Goal: Check status: Check status

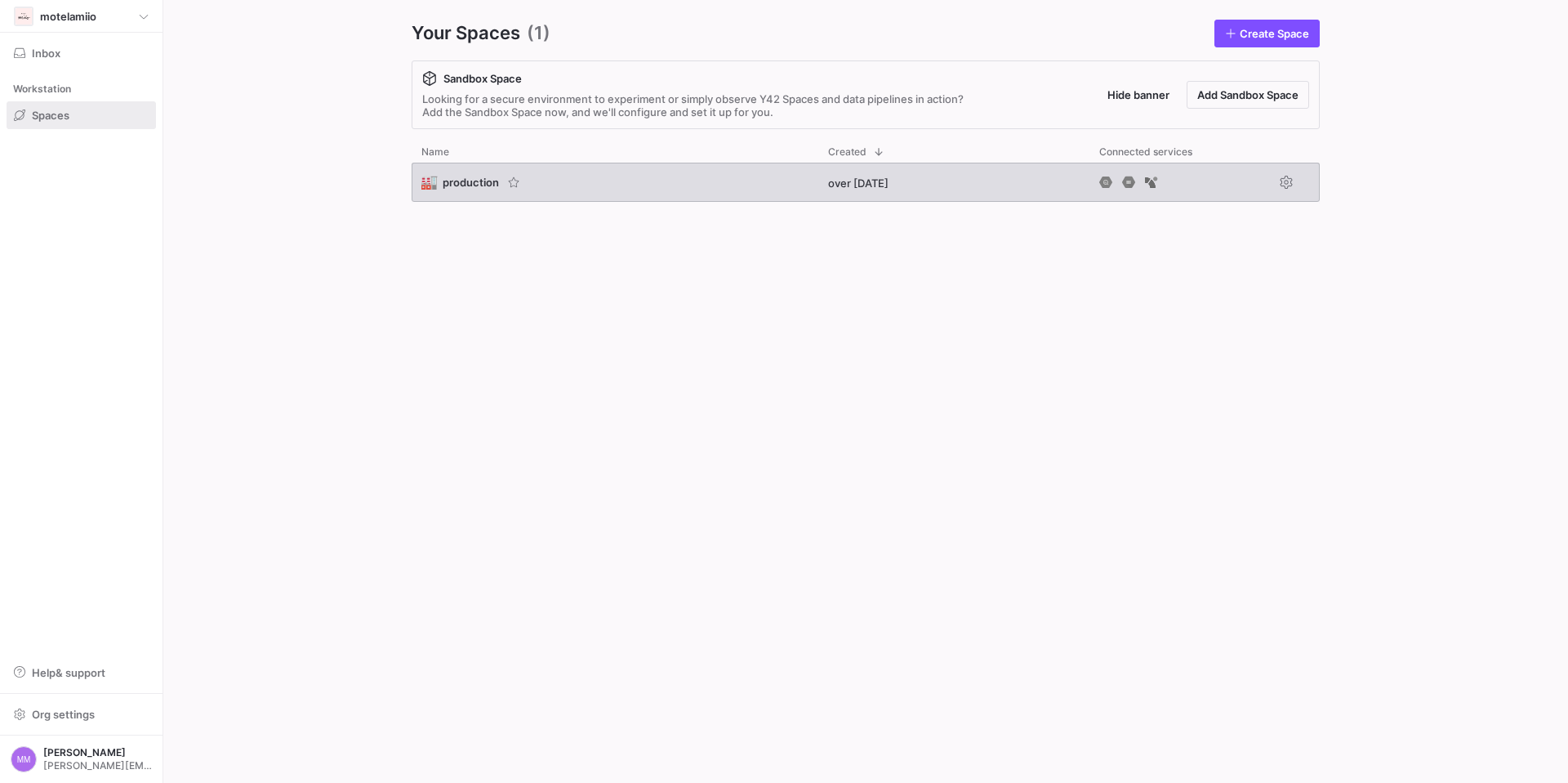
click at [452, 168] on div "🏭 production" at bounding box center [614, 181] width 406 height 39
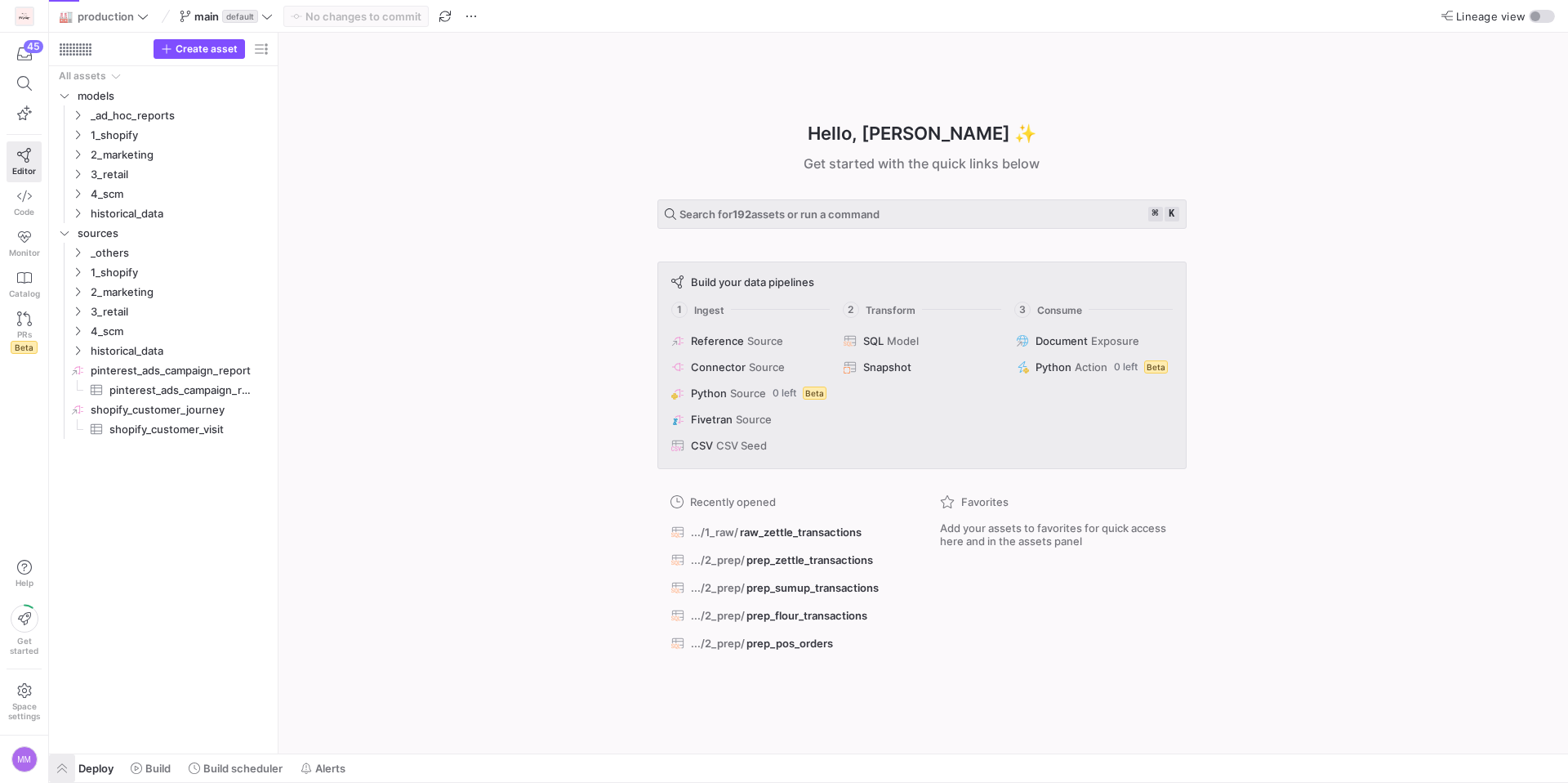
click at [68, 769] on span "button" at bounding box center [63, 767] width 27 height 27
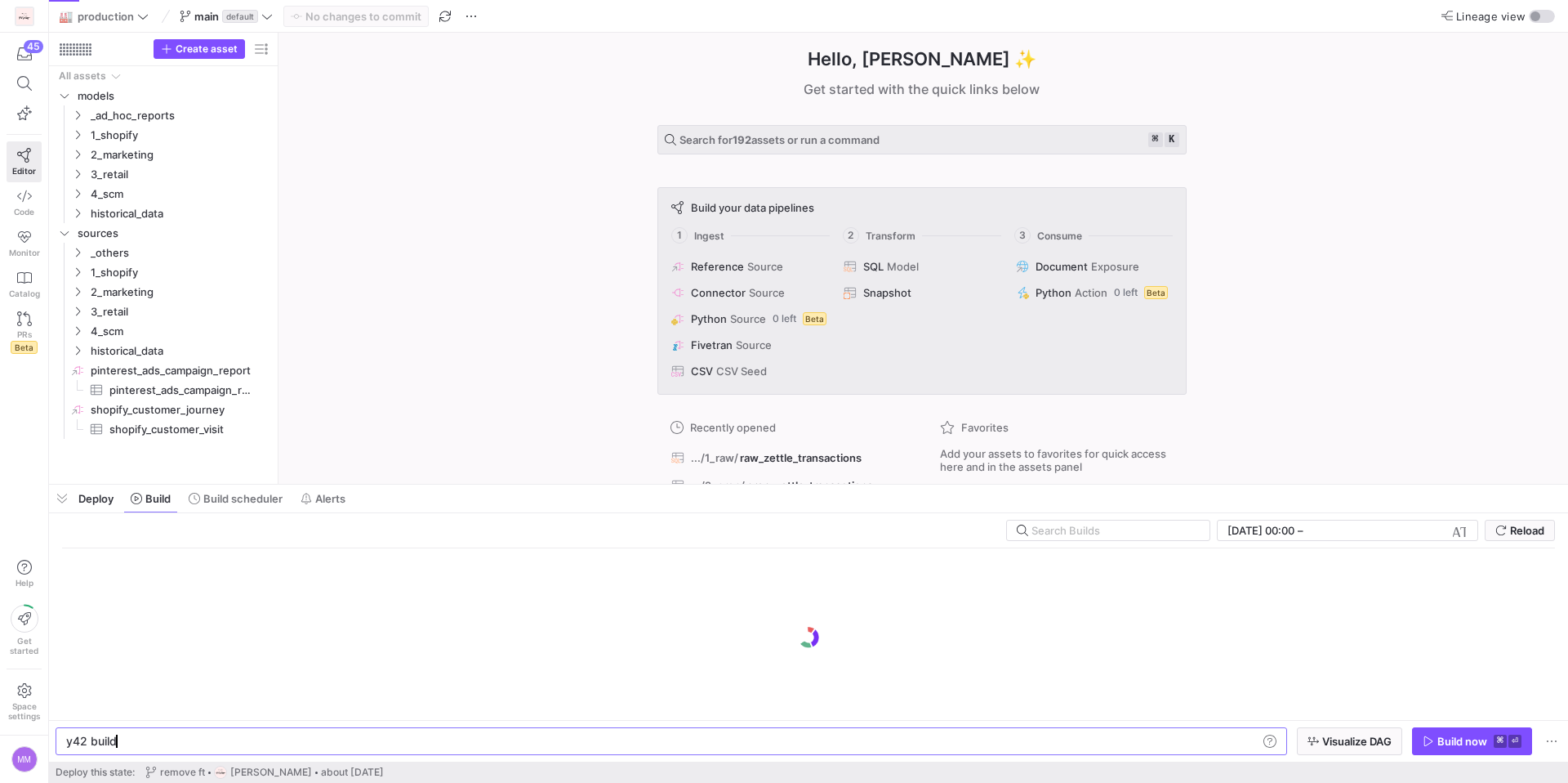
scroll to position [0, 49]
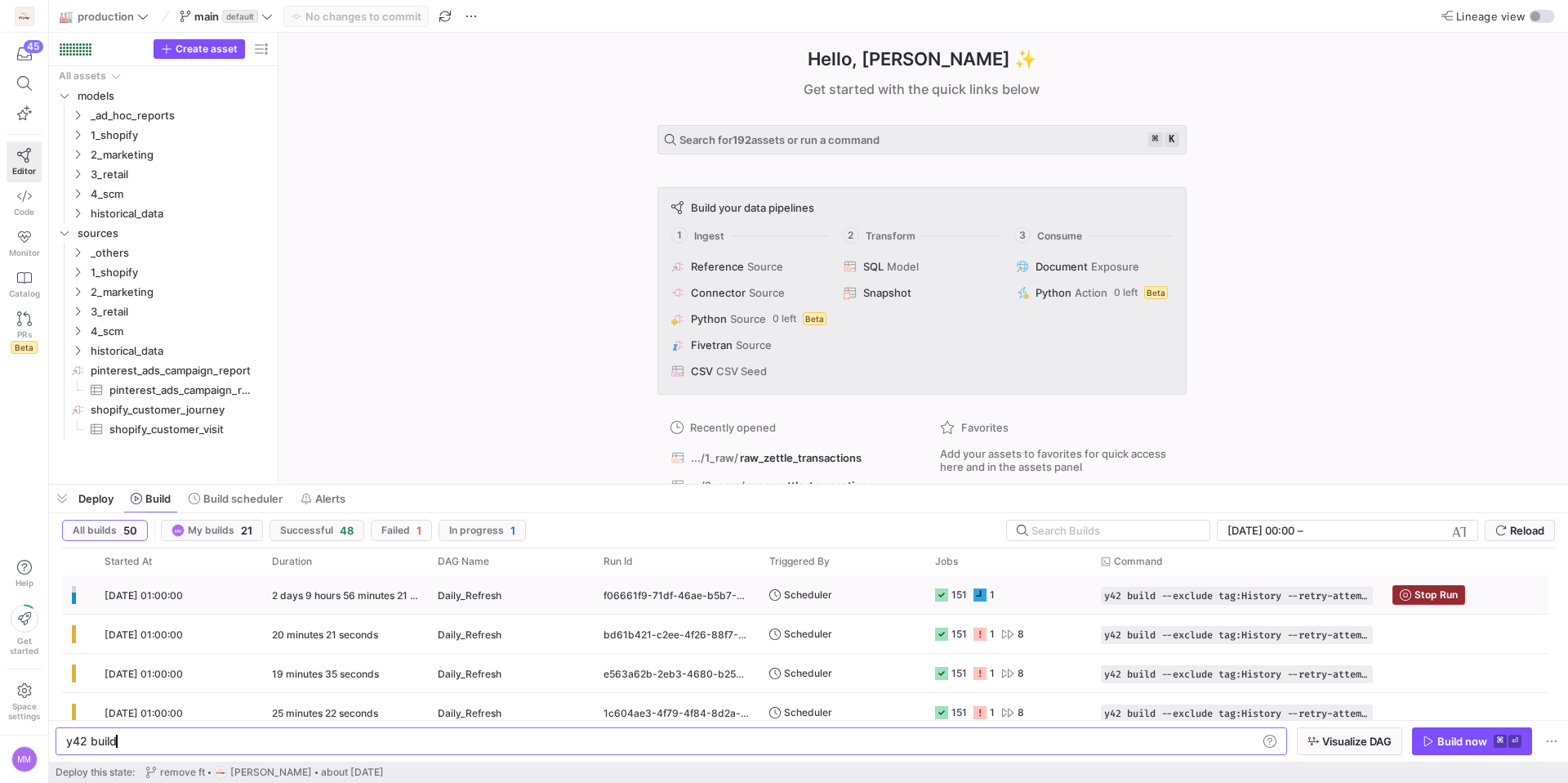
click at [1438, 594] on span "Stop Run" at bounding box center [1436, 594] width 44 height 11
click at [149, 594] on span "[DATE] 01:00:00" at bounding box center [143, 594] width 79 height 12
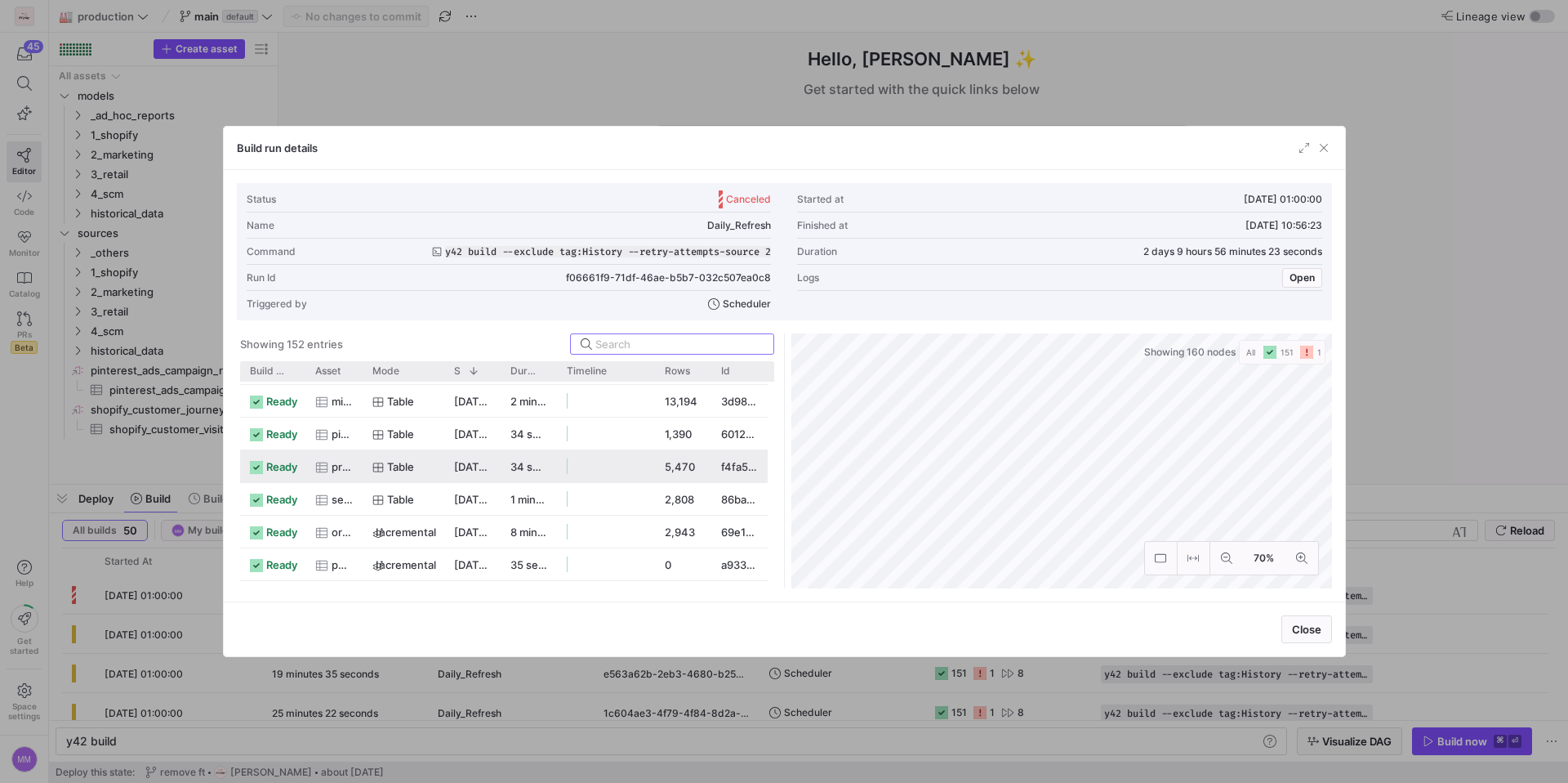
scroll to position [4121, 0]
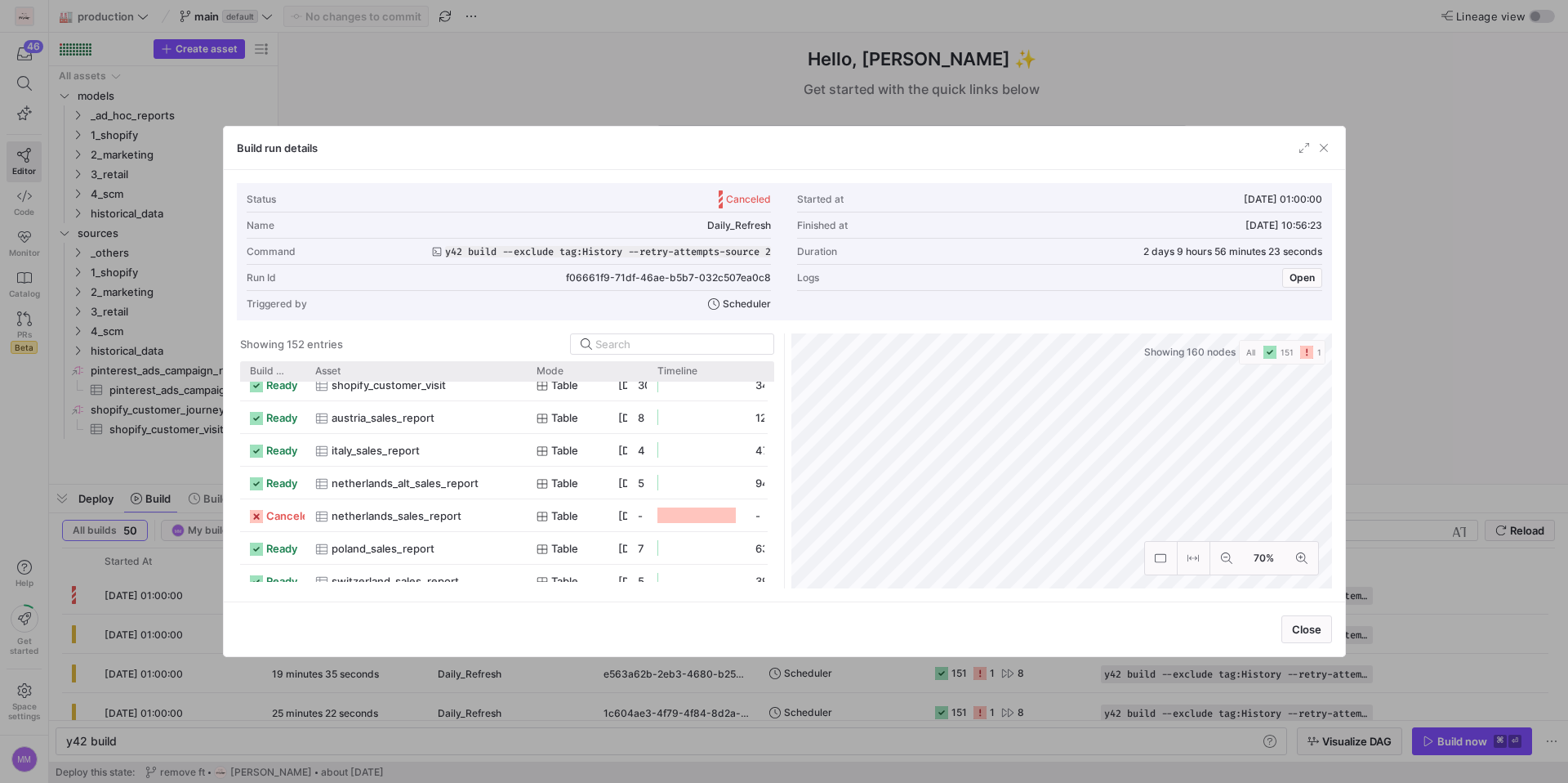
drag, startPoint x: 360, startPoint y: 375, endPoint x: 527, endPoint y: 418, distance: 172.4
click at [527, 418] on div "Build status Asset Mode 1" at bounding box center [507, 475] width 534 height 228
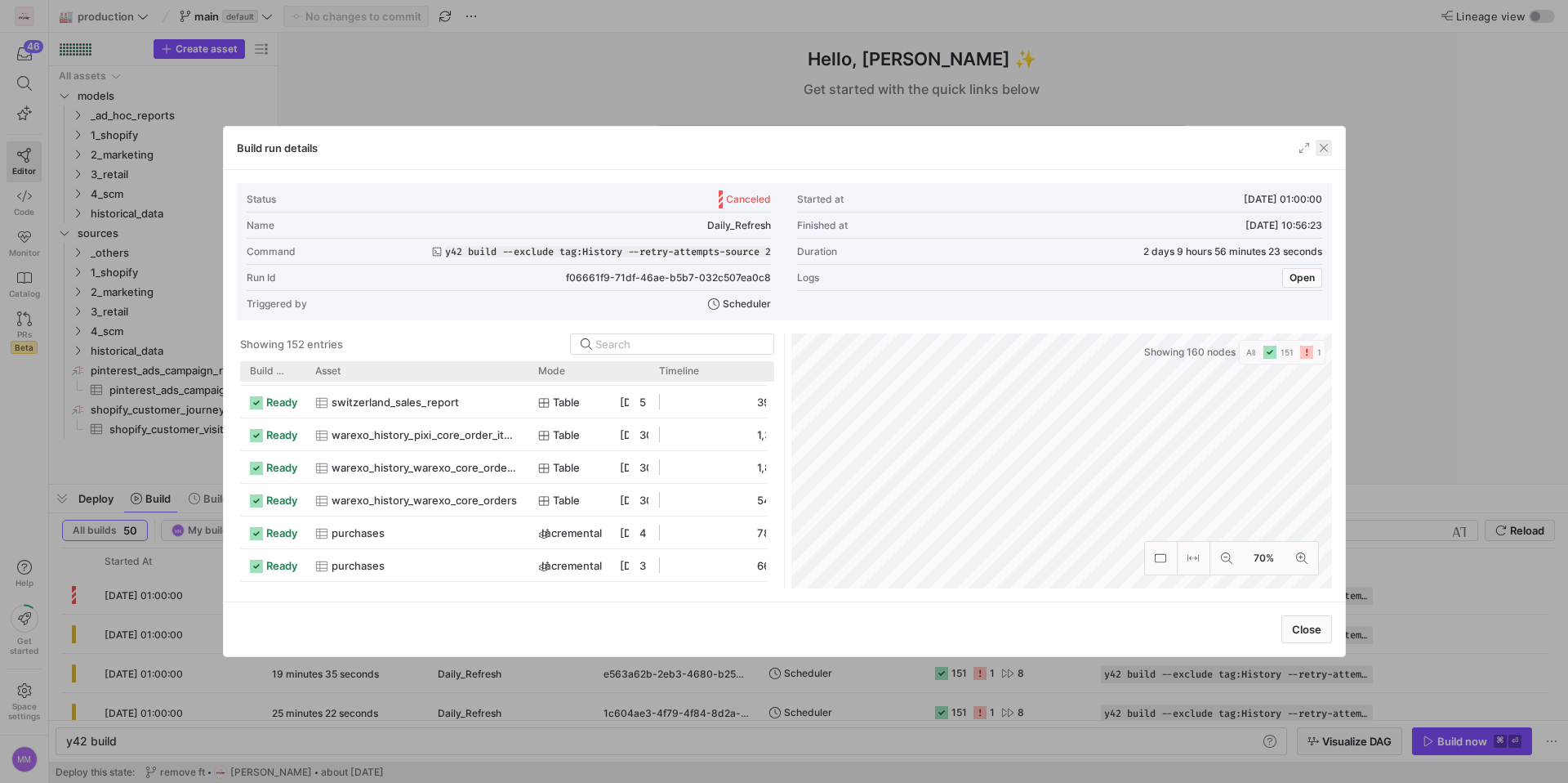
click at [1323, 150] on span "button" at bounding box center [1323, 147] width 16 height 16
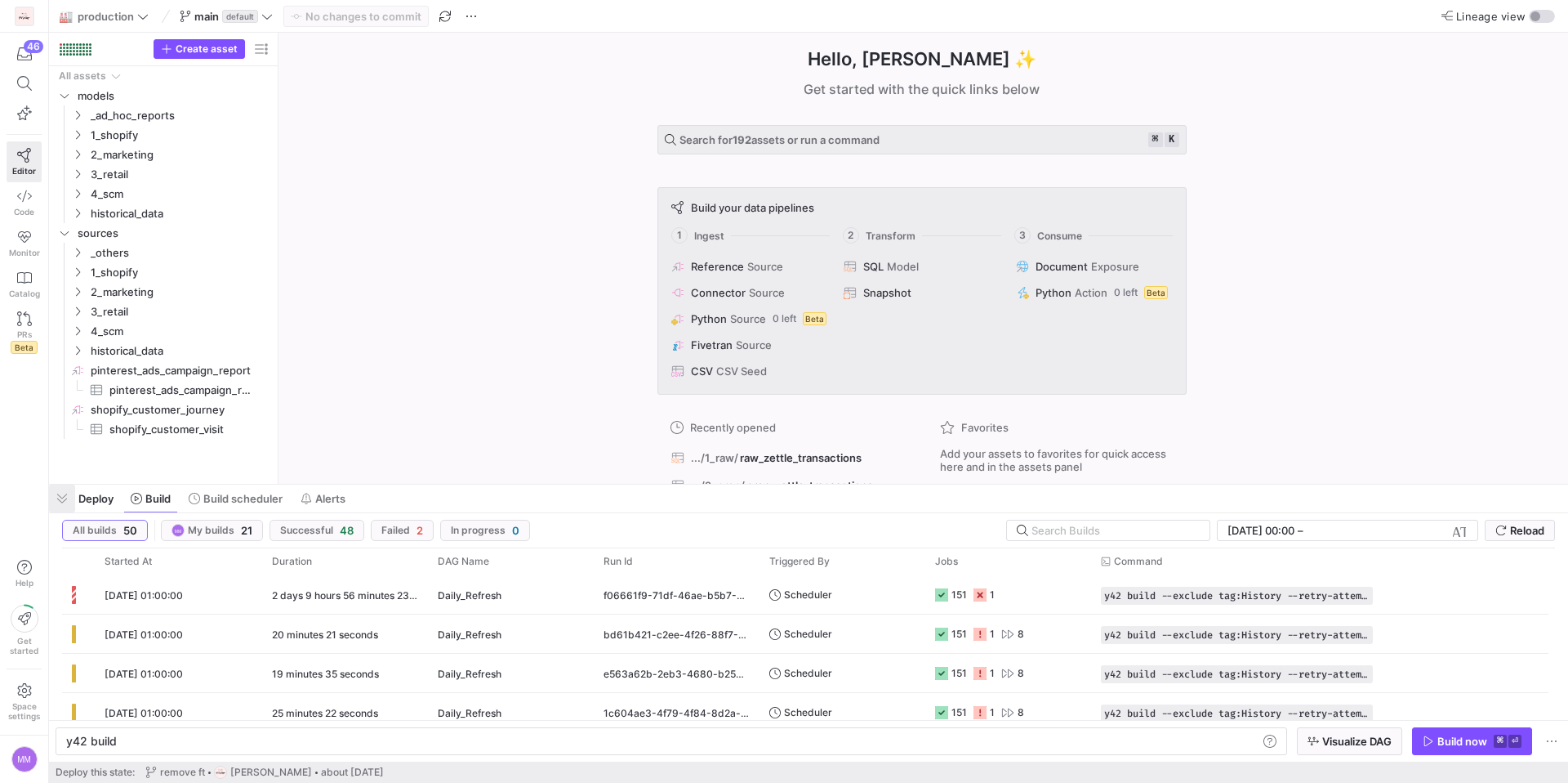
click at [63, 503] on span "button" at bounding box center [63, 498] width 27 height 27
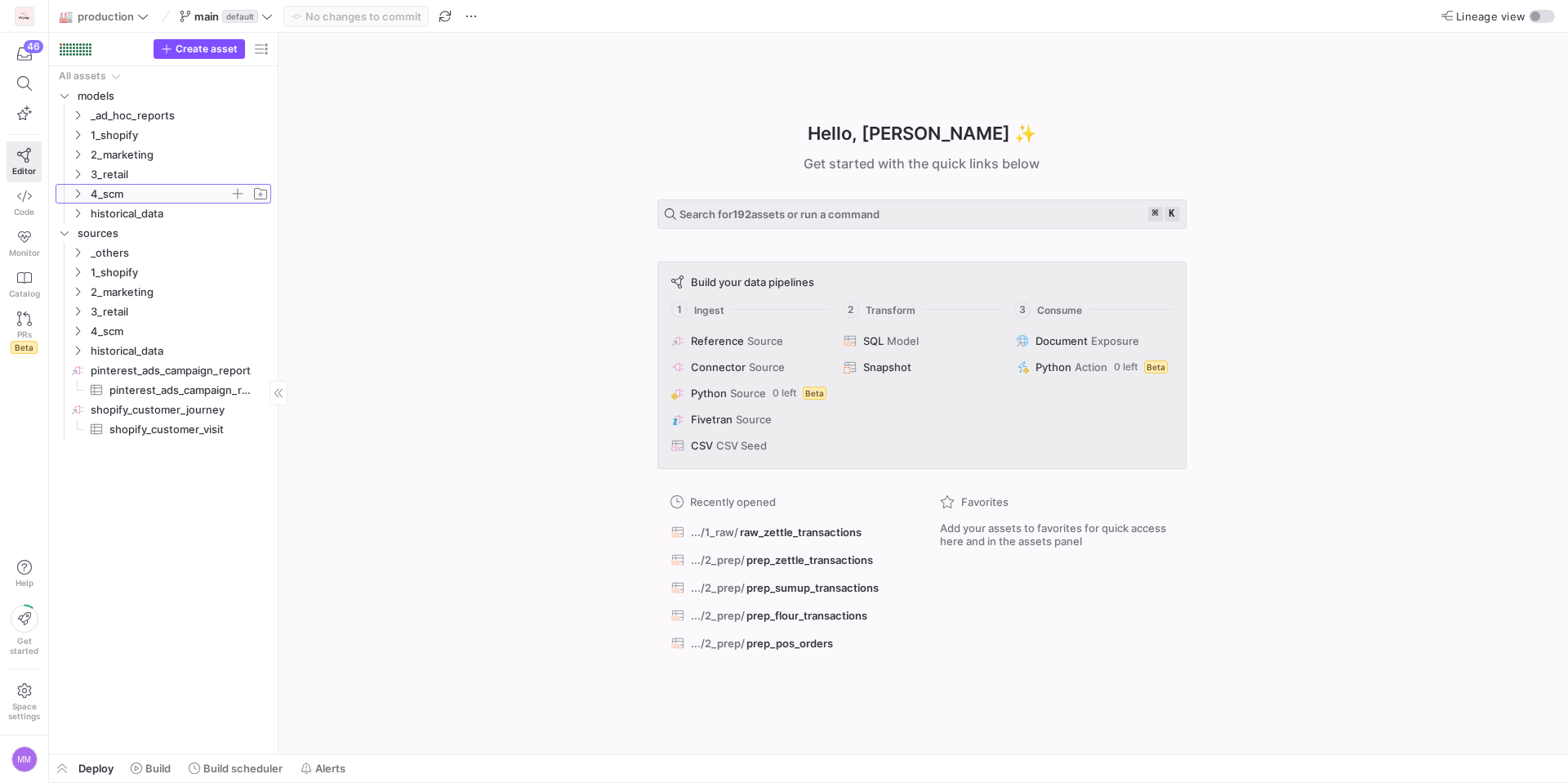
click at [72, 191] on icon "Press SPACE to select this row." at bounding box center [78, 193] width 11 height 9
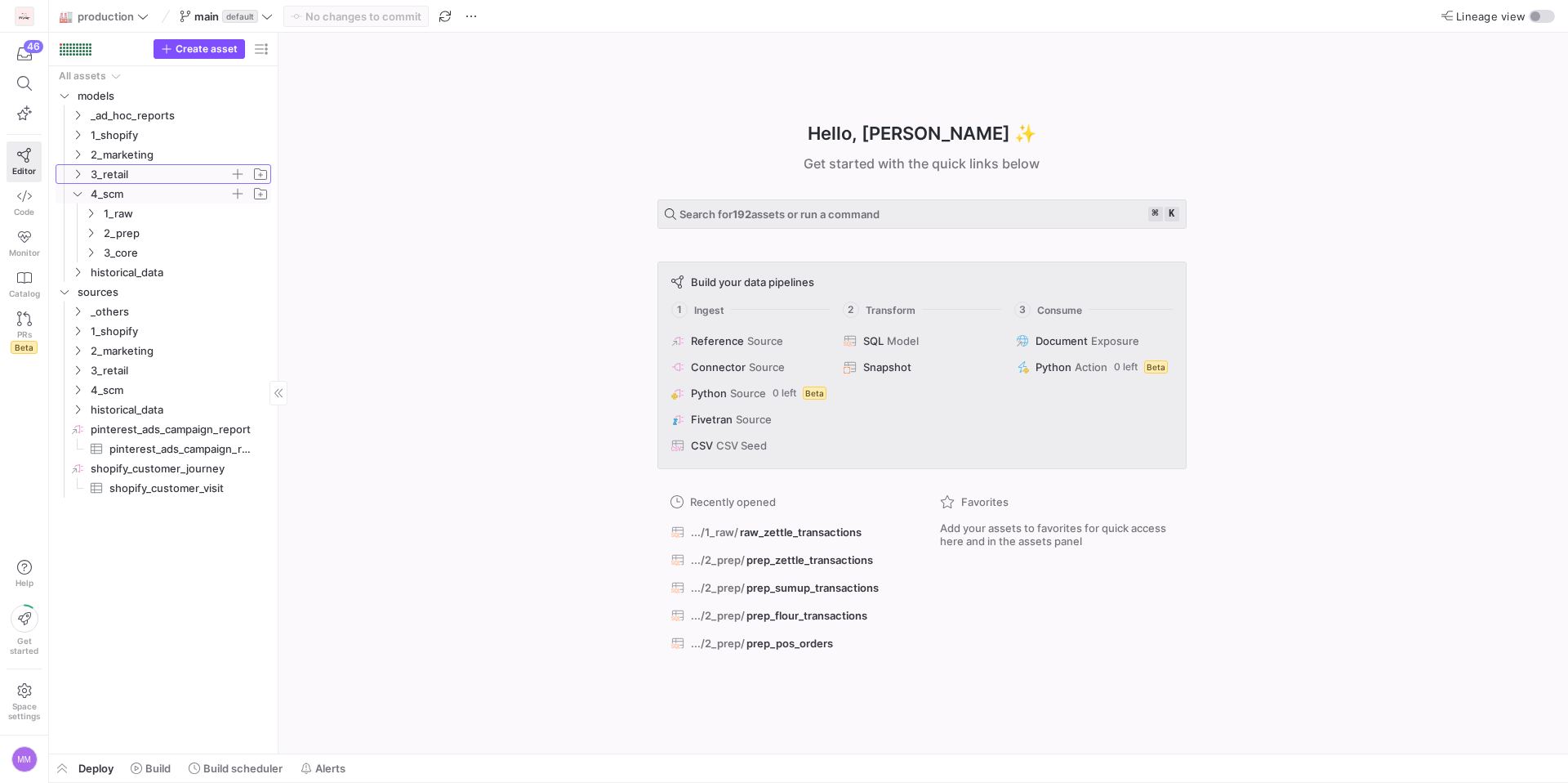
click at [75, 177] on icon "Press SPACE to select this row." at bounding box center [78, 173] width 11 height 9
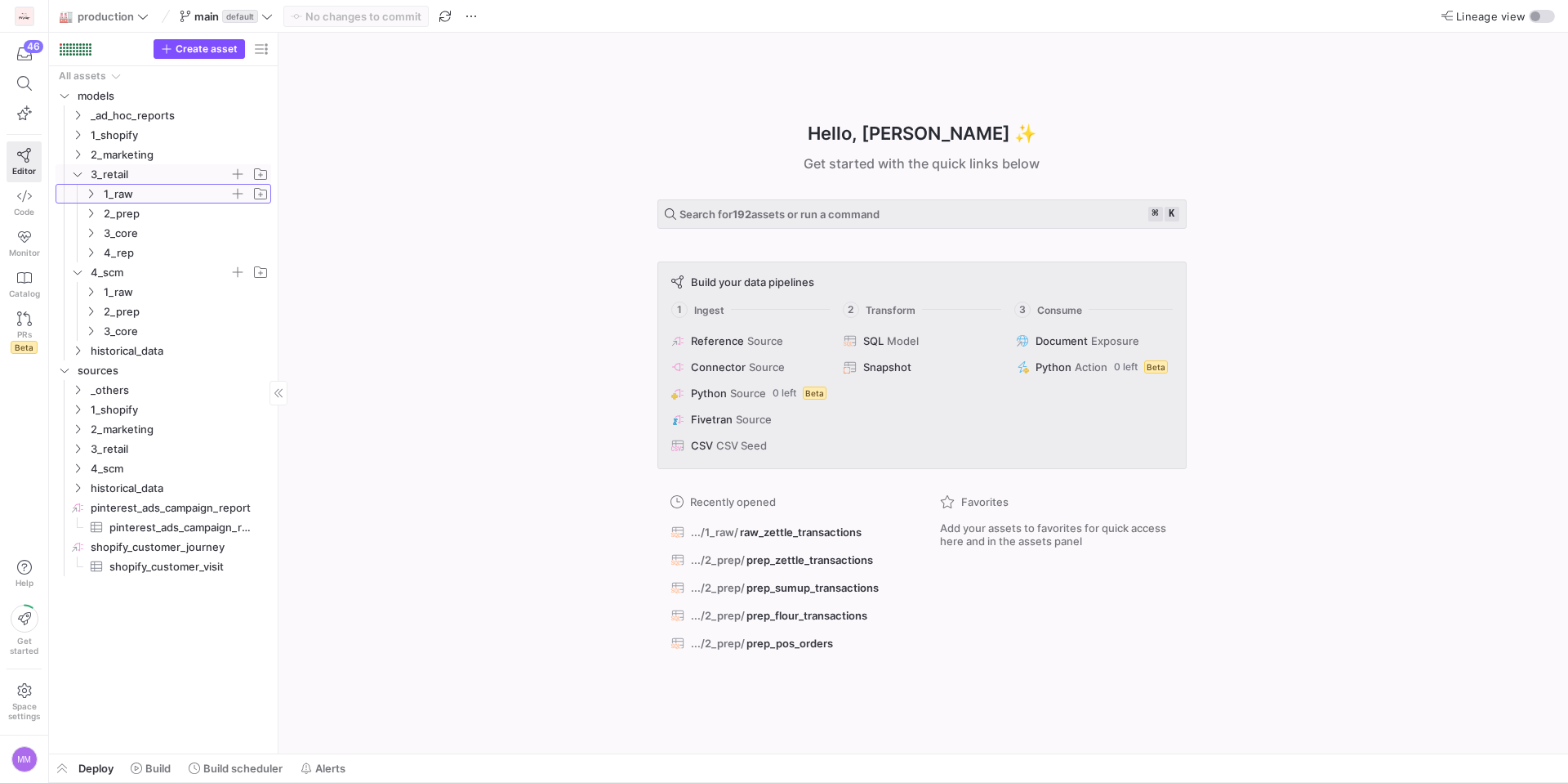
click at [90, 193] on icon "Press SPACE to select this row." at bounding box center [91, 193] width 11 height 9
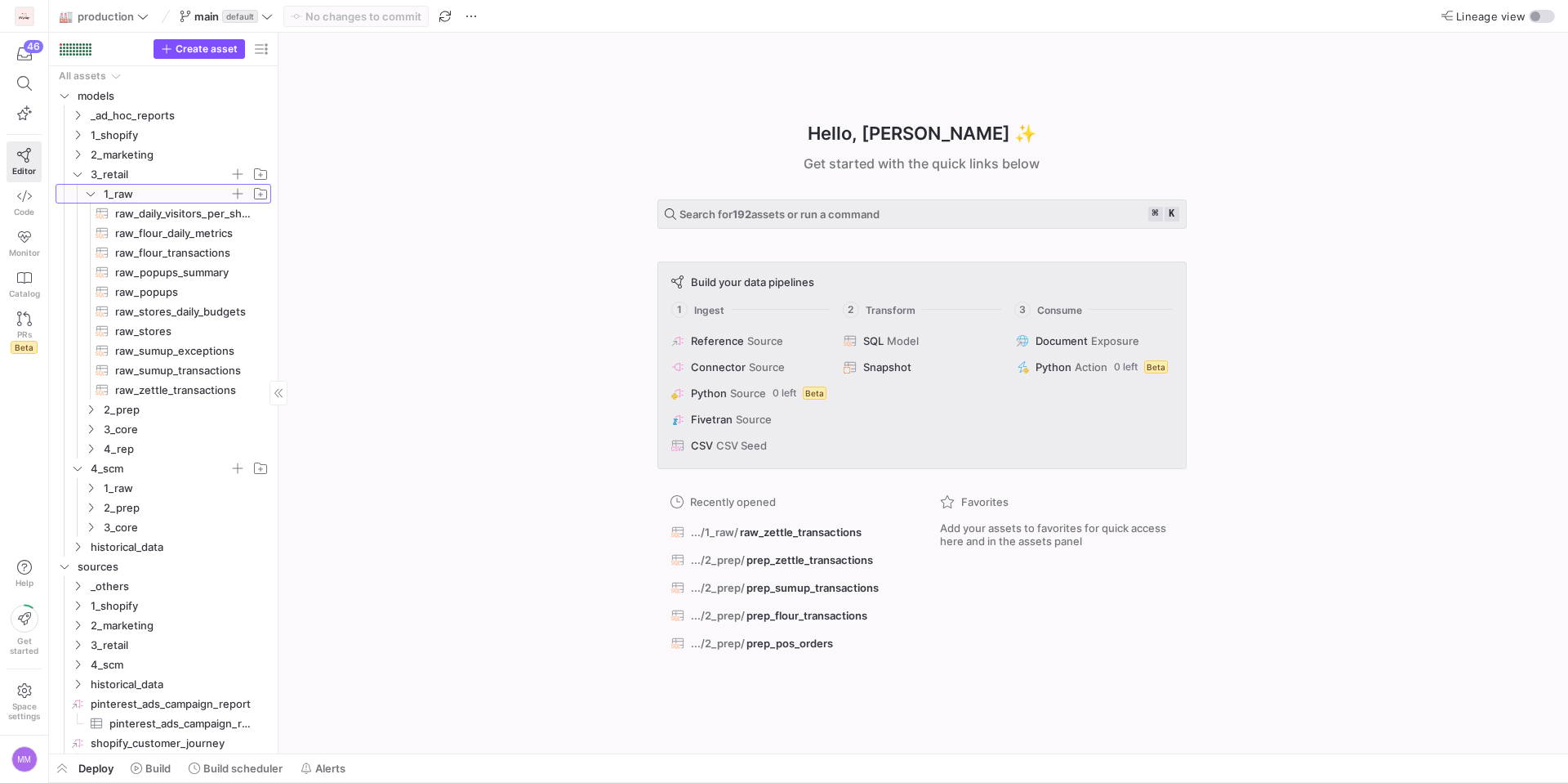
click at [90, 193] on icon at bounding box center [91, 193] width 11 height 9
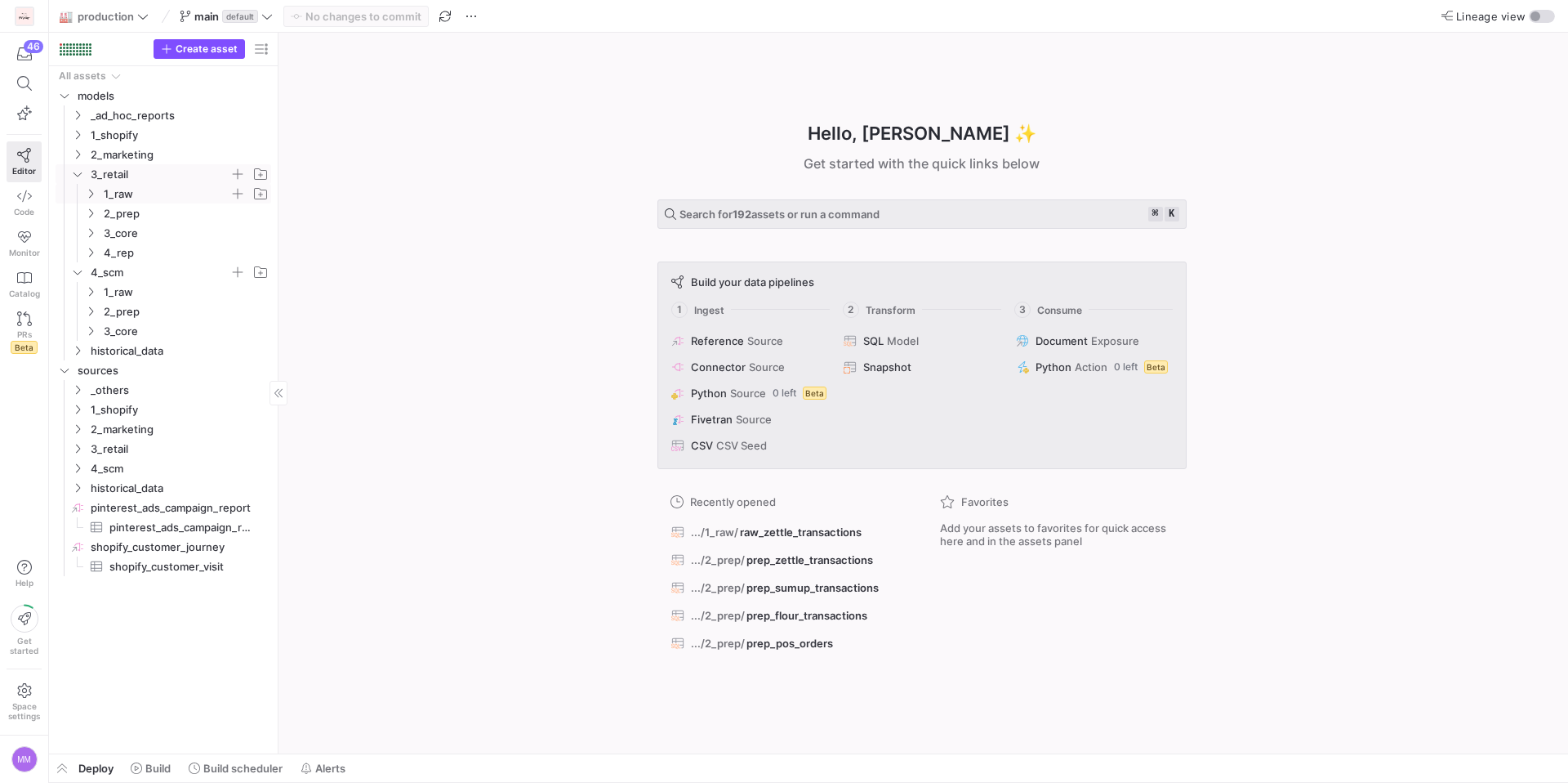
click at [74, 176] on icon "Press SPACE to select this row." at bounding box center [78, 173] width 11 height 9
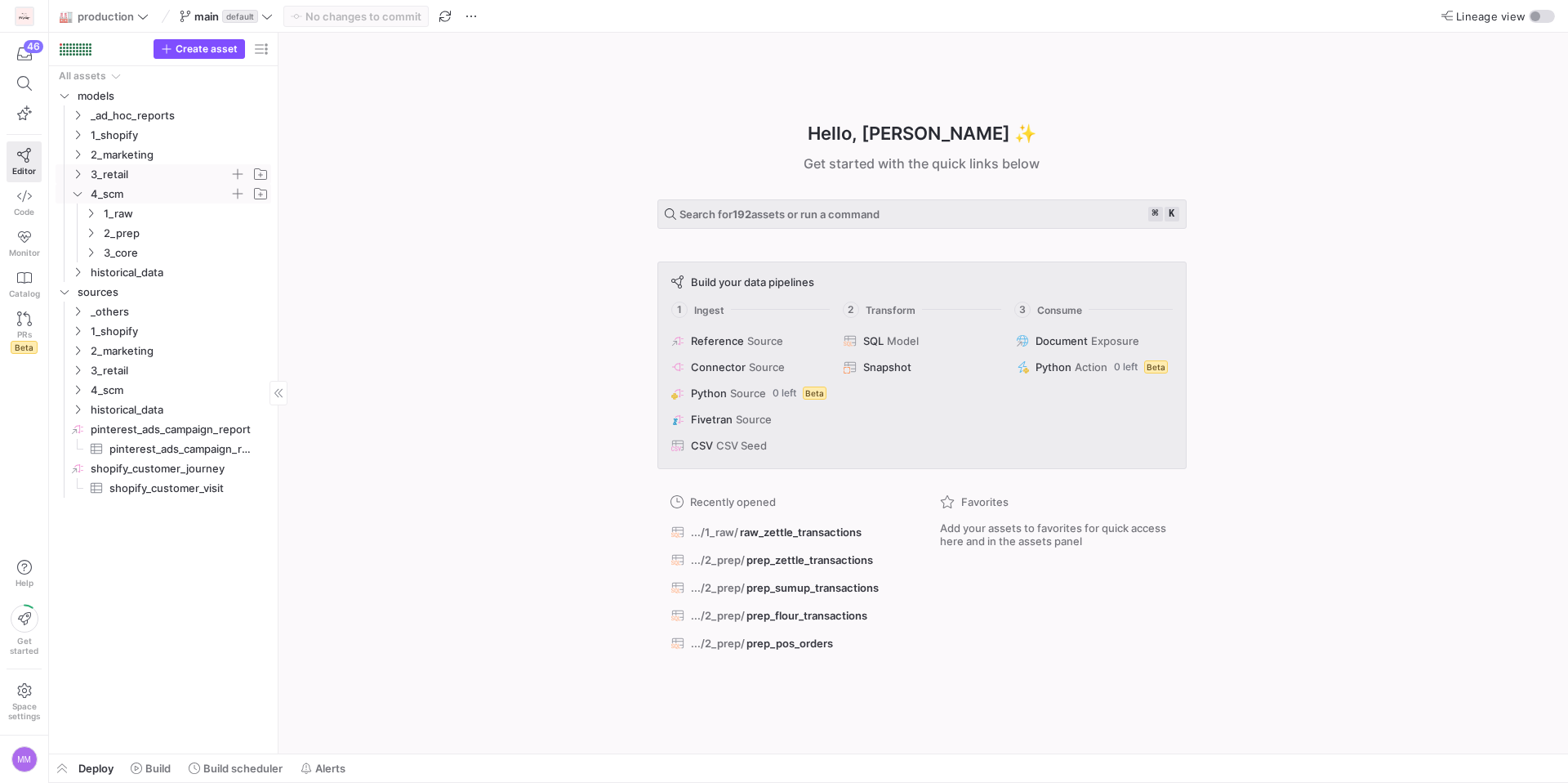
click at [76, 191] on icon "Press SPACE to select this row." at bounding box center [78, 193] width 11 height 9
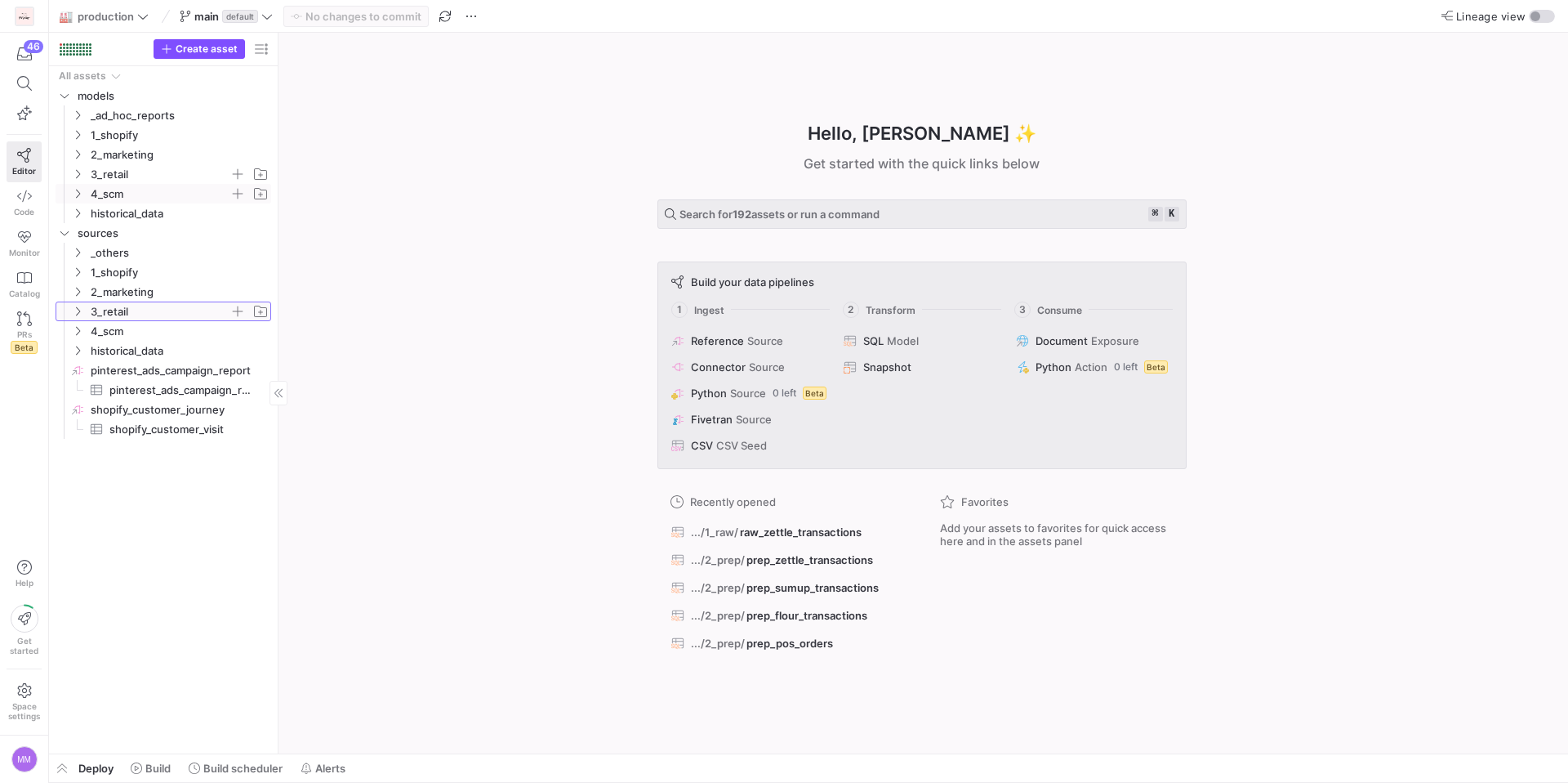
click at [78, 316] on y42-icon "Press SPACE to select this row." at bounding box center [78, 311] width 13 height 13
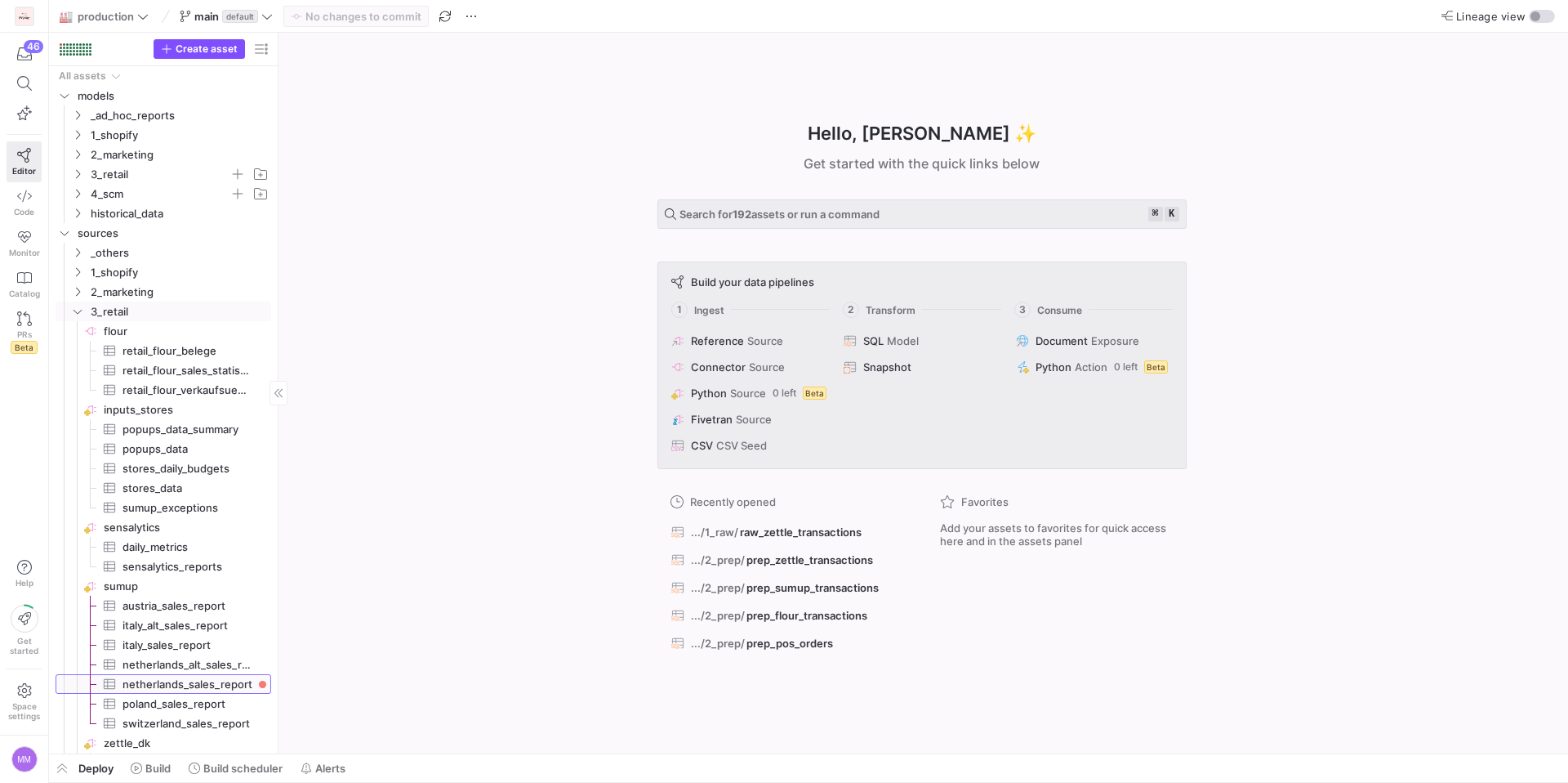
click at [215, 687] on span "netherlands_sales_report​​​​​​​​​" at bounding box center [187, 684] width 130 height 19
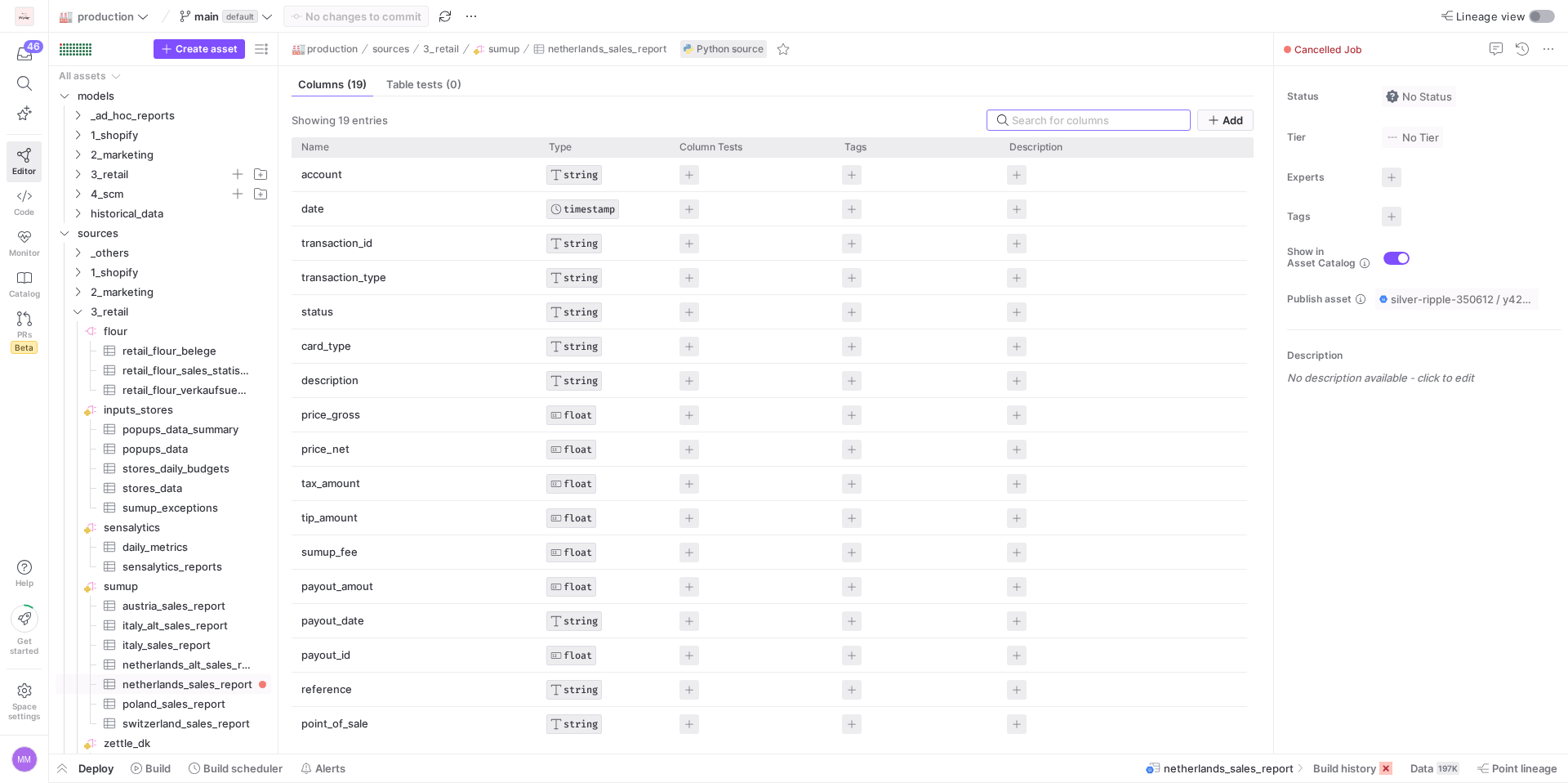
click at [1544, 22] on div "button" at bounding box center [1541, 16] width 27 height 13
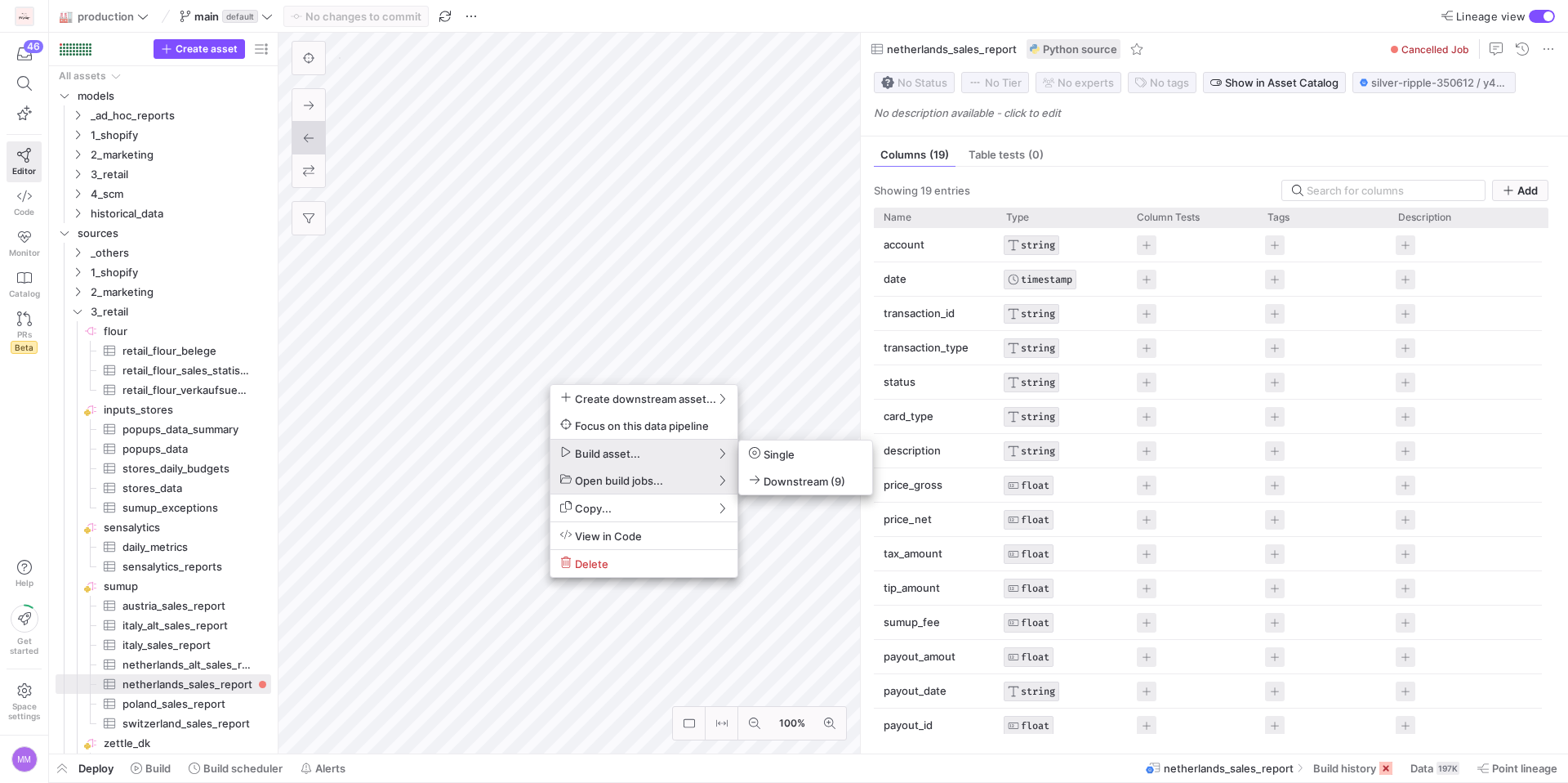
click at [794, 456] on span "Single" at bounding box center [771, 453] width 45 height 14
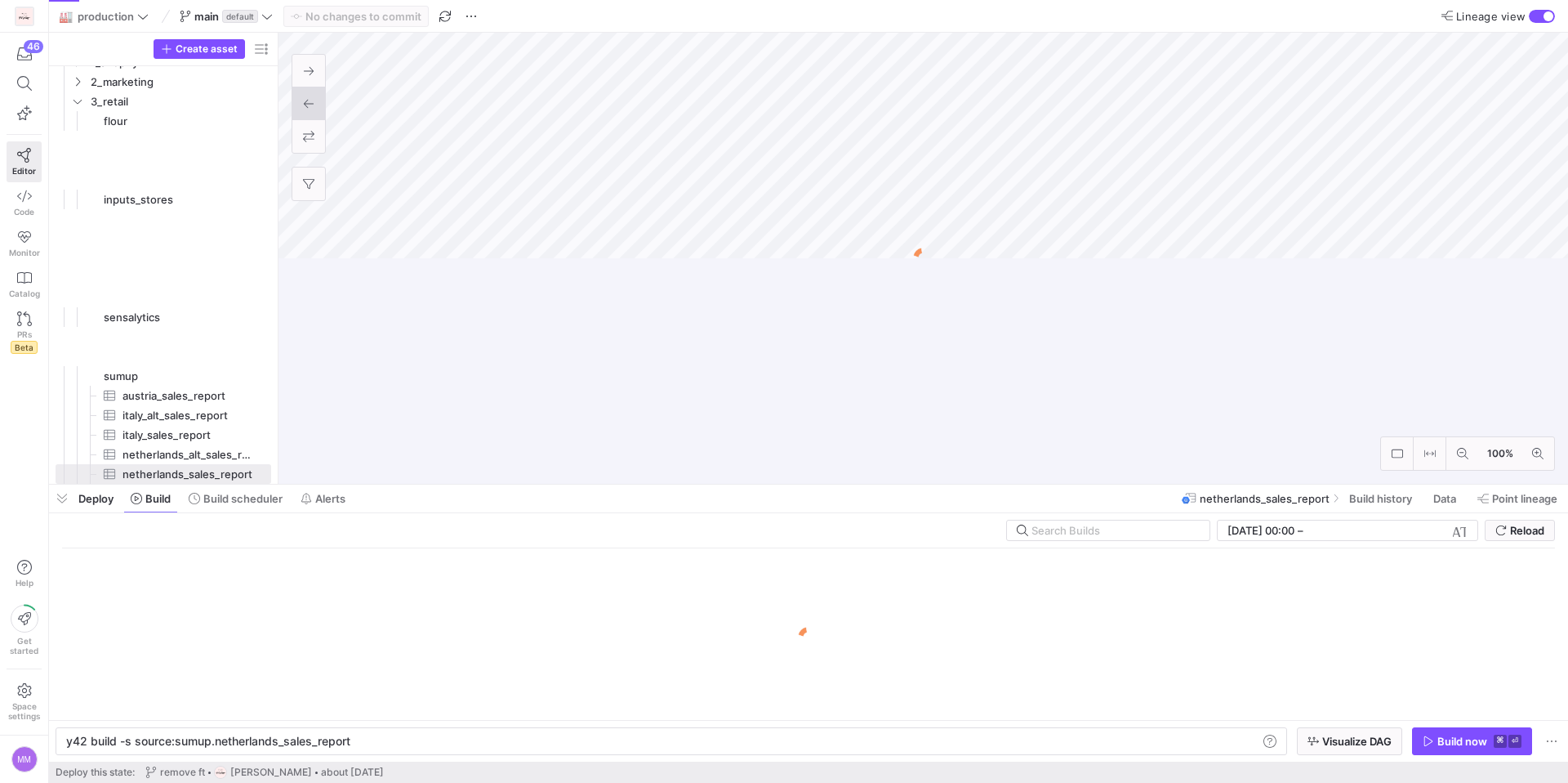
scroll to position [0, 281]
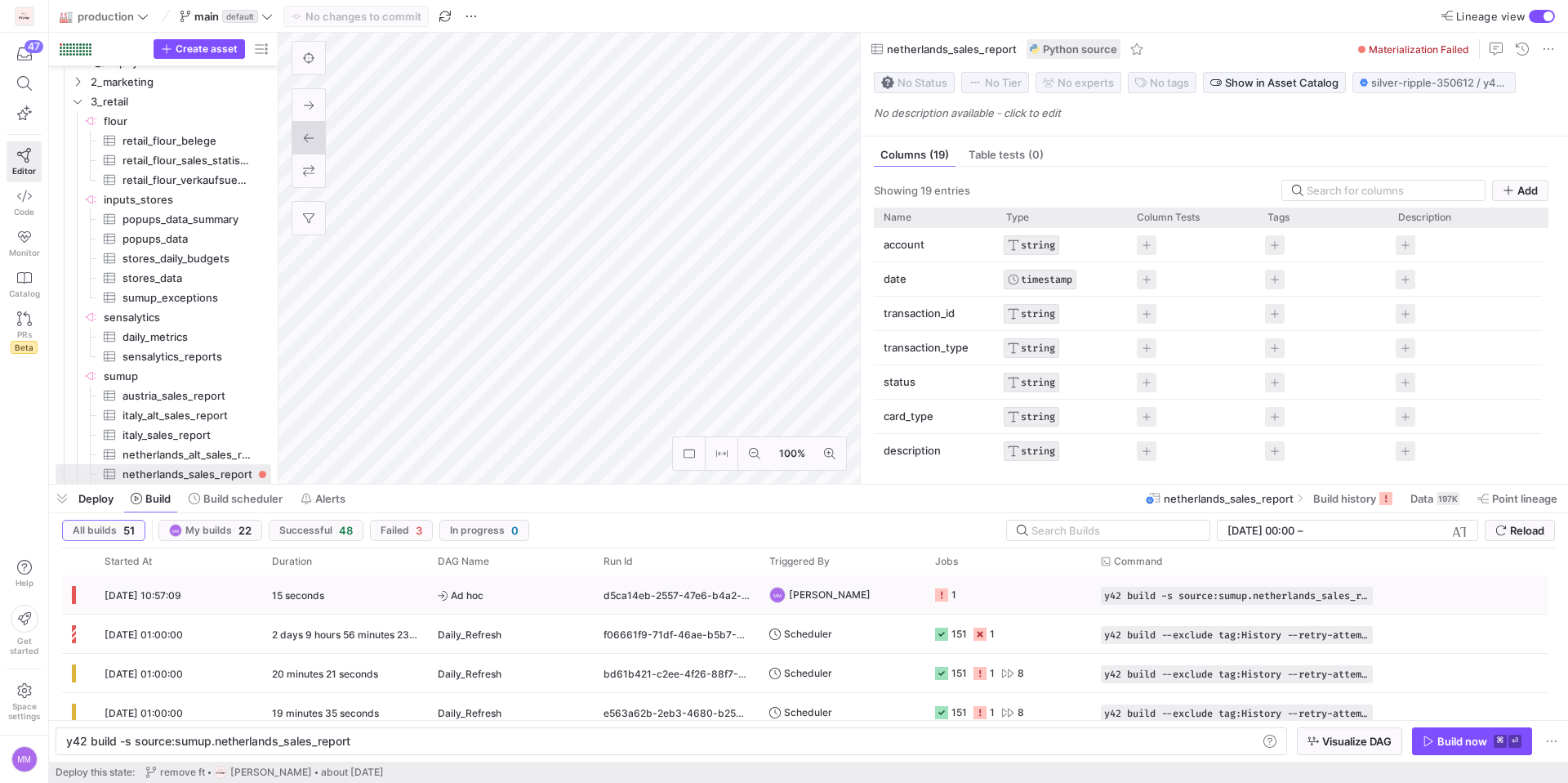
click at [149, 598] on span "[DATE] 10:57:09" at bounding box center [142, 594] width 77 height 12
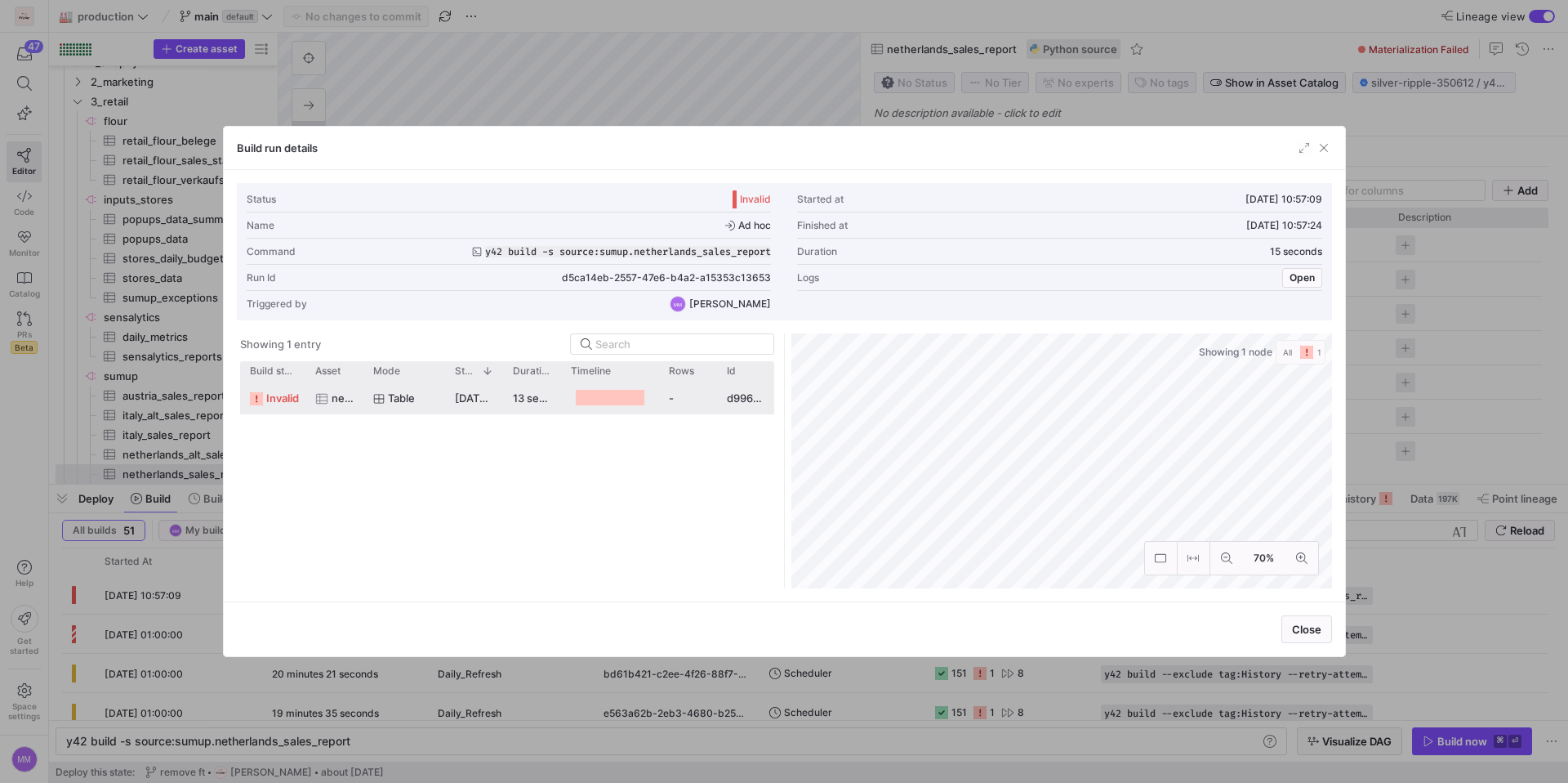
click at [280, 402] on span "invalid" at bounding box center [282, 398] width 32 height 32
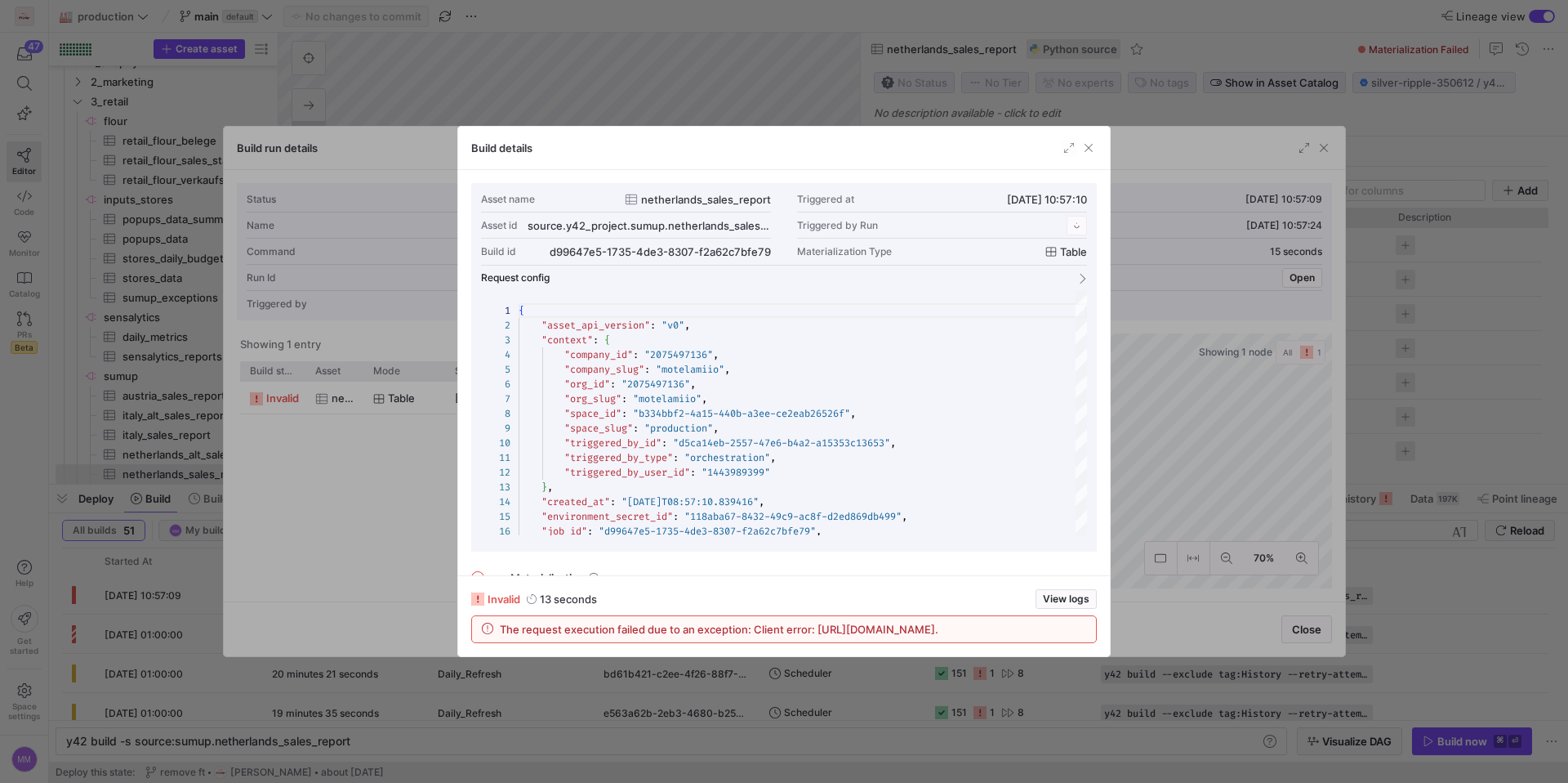
scroll to position [147, 0]
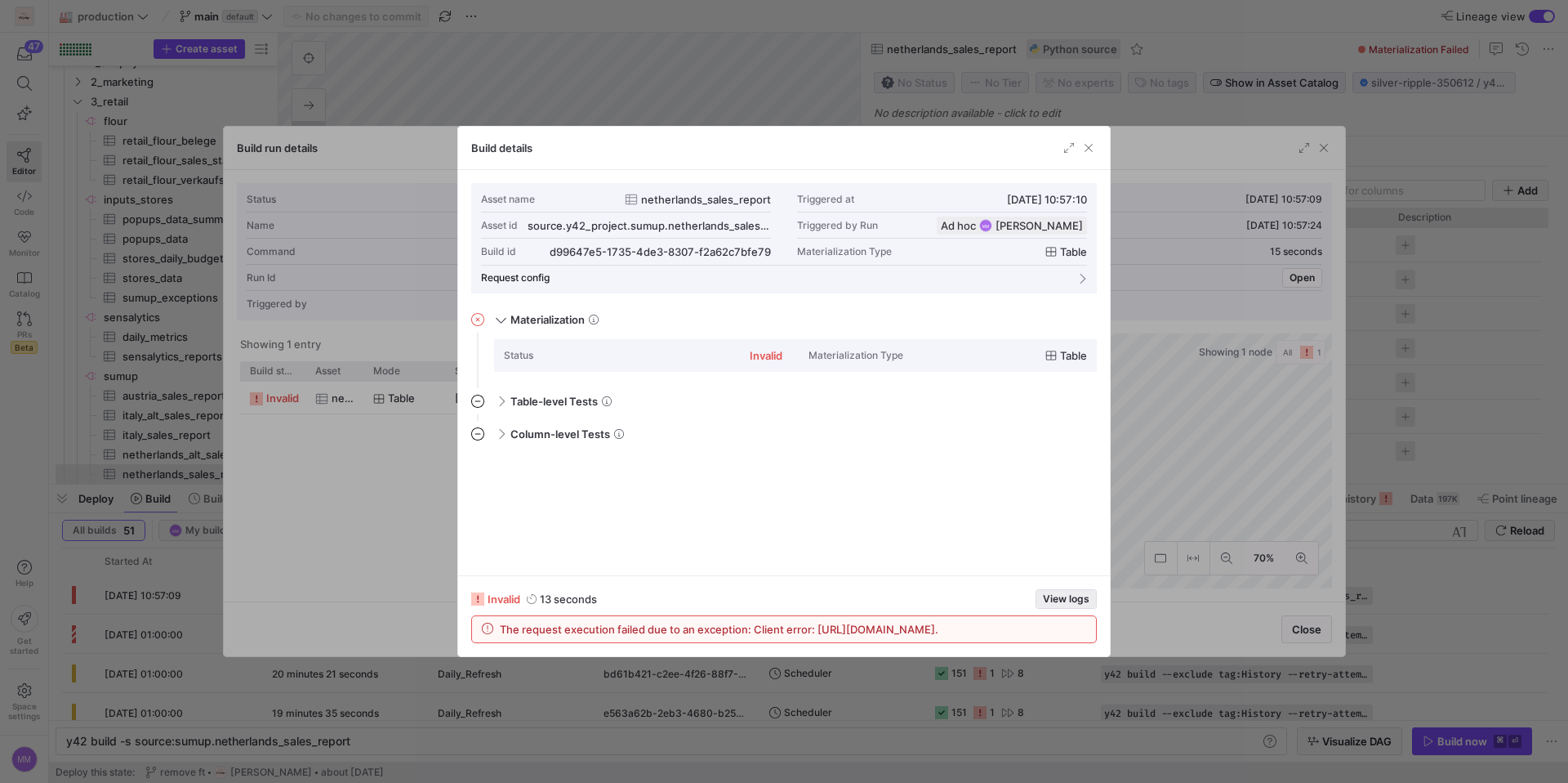
click at [1066, 593] on span "View logs" at bounding box center [1065, 599] width 46 height 11
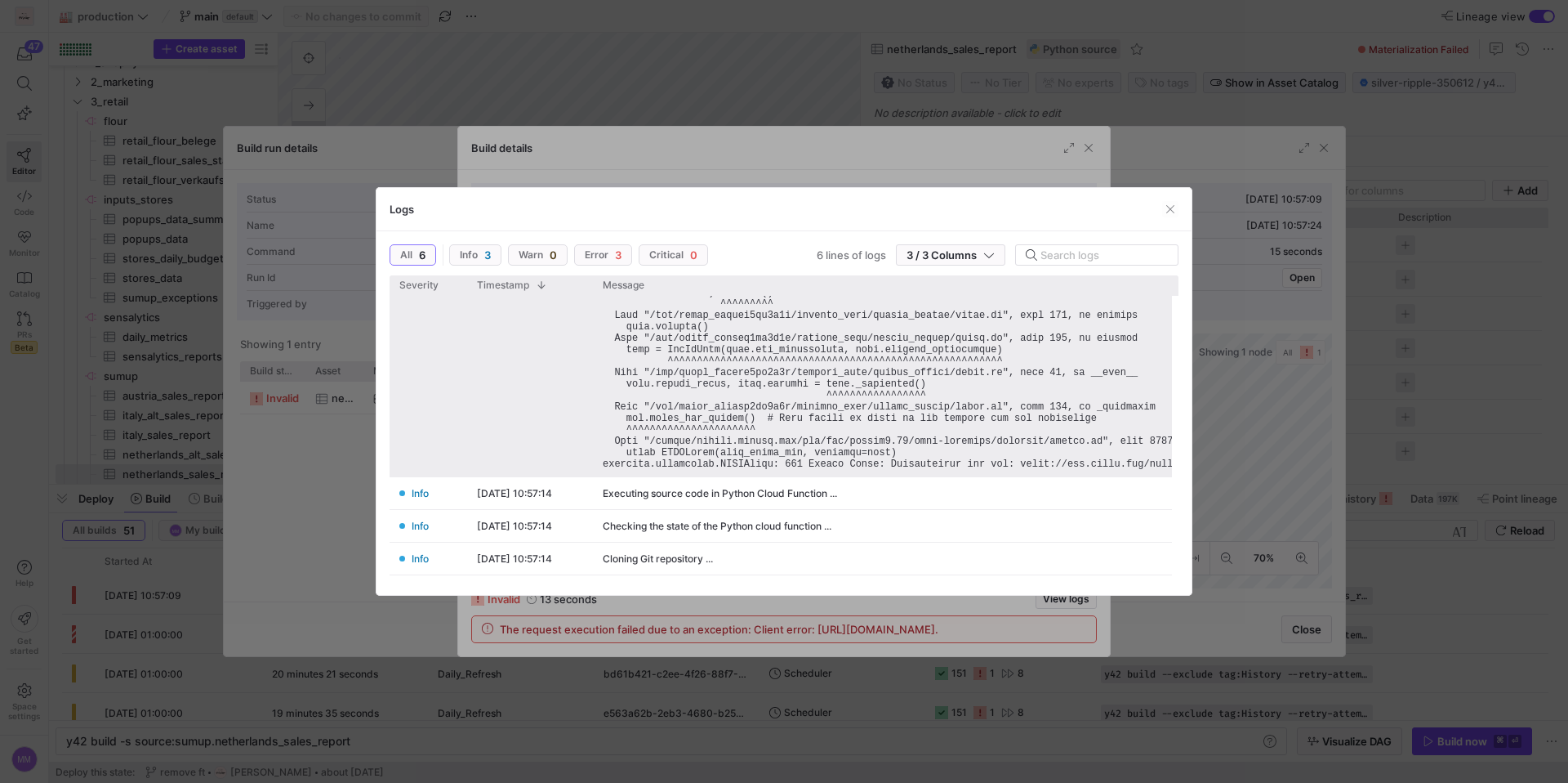
scroll to position [29, 0]
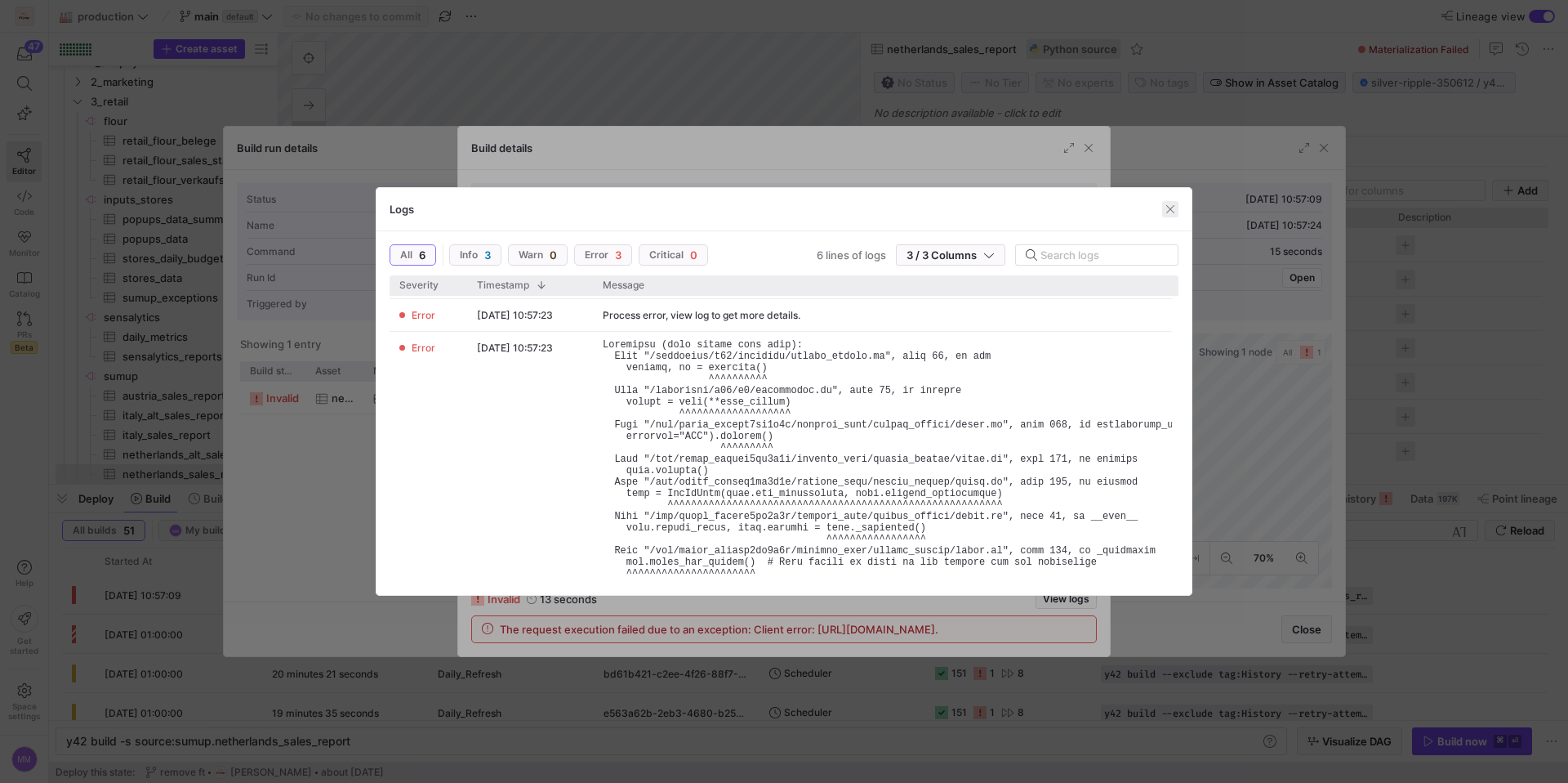
click at [1162, 209] on span "button" at bounding box center [1169, 209] width 16 height 16
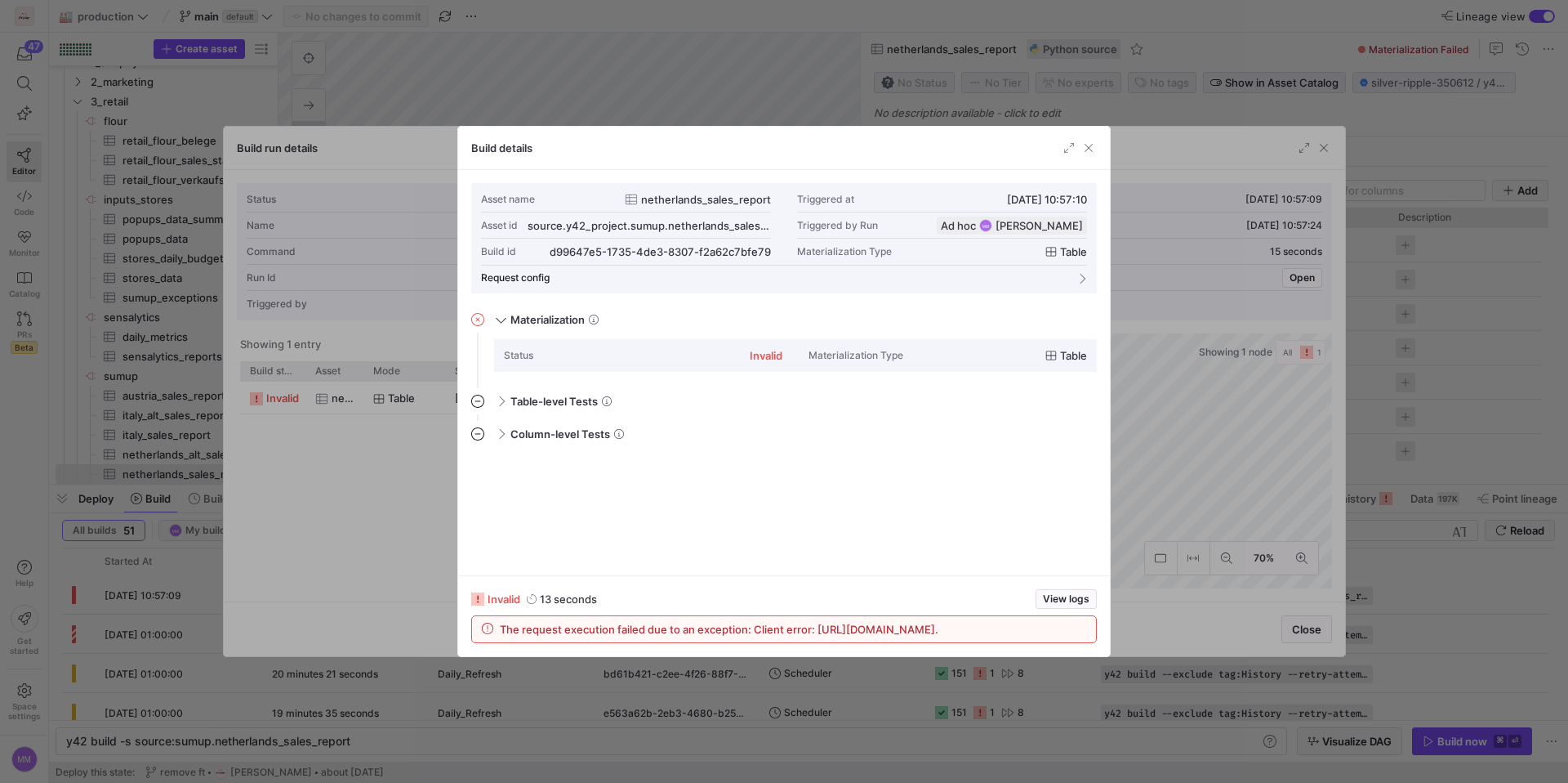
drag, startPoint x: 1080, startPoint y: 145, endPoint x: 1116, endPoint y: 145, distance: 36.0
click at [1080, 145] on span "button" at bounding box center [1088, 147] width 16 height 16
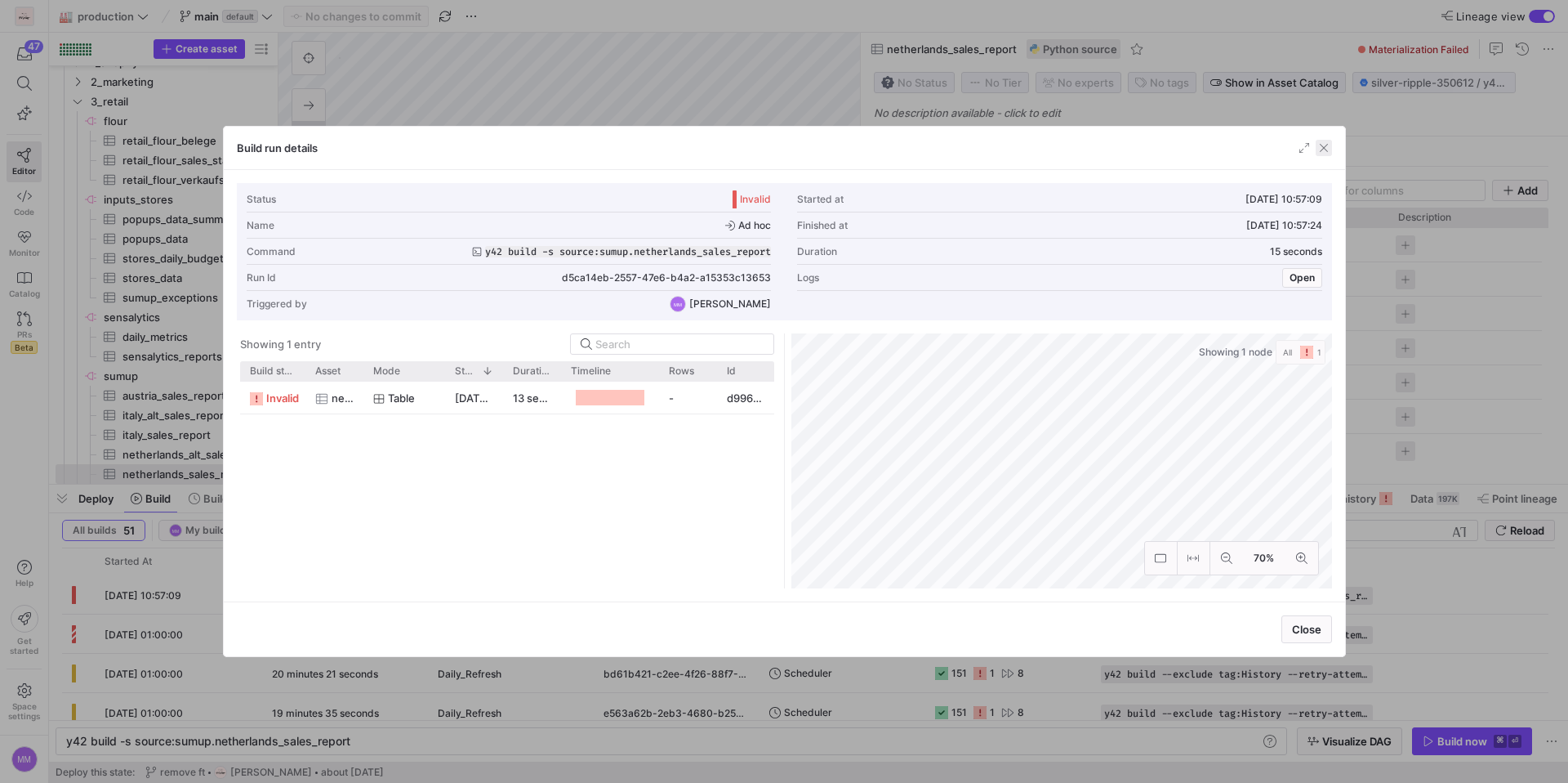
click at [1325, 144] on span "button" at bounding box center [1323, 147] width 16 height 16
